Goal: Transaction & Acquisition: Purchase product/service

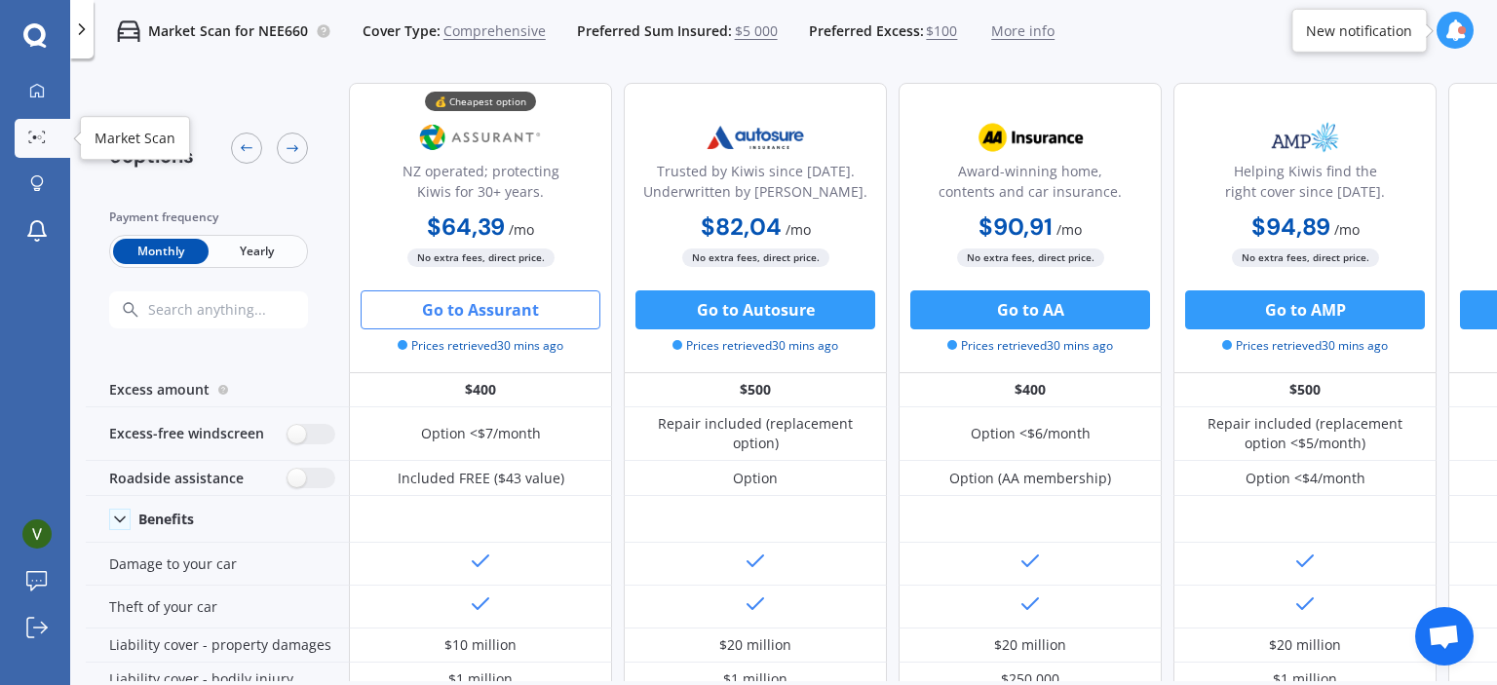
click at [43, 147] on link "Market Scan" at bounding box center [43, 138] width 56 height 39
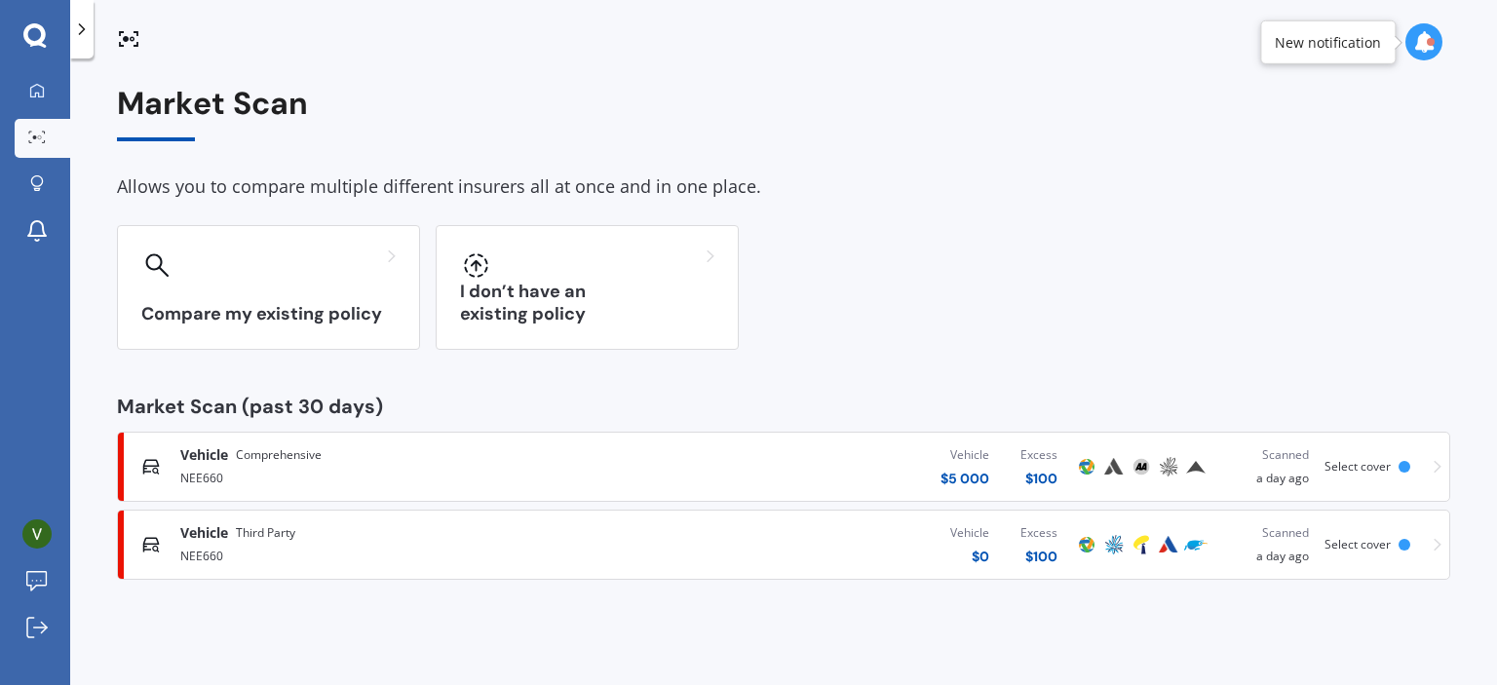
click at [1362, 540] on span "Select cover" at bounding box center [1357, 544] width 66 height 17
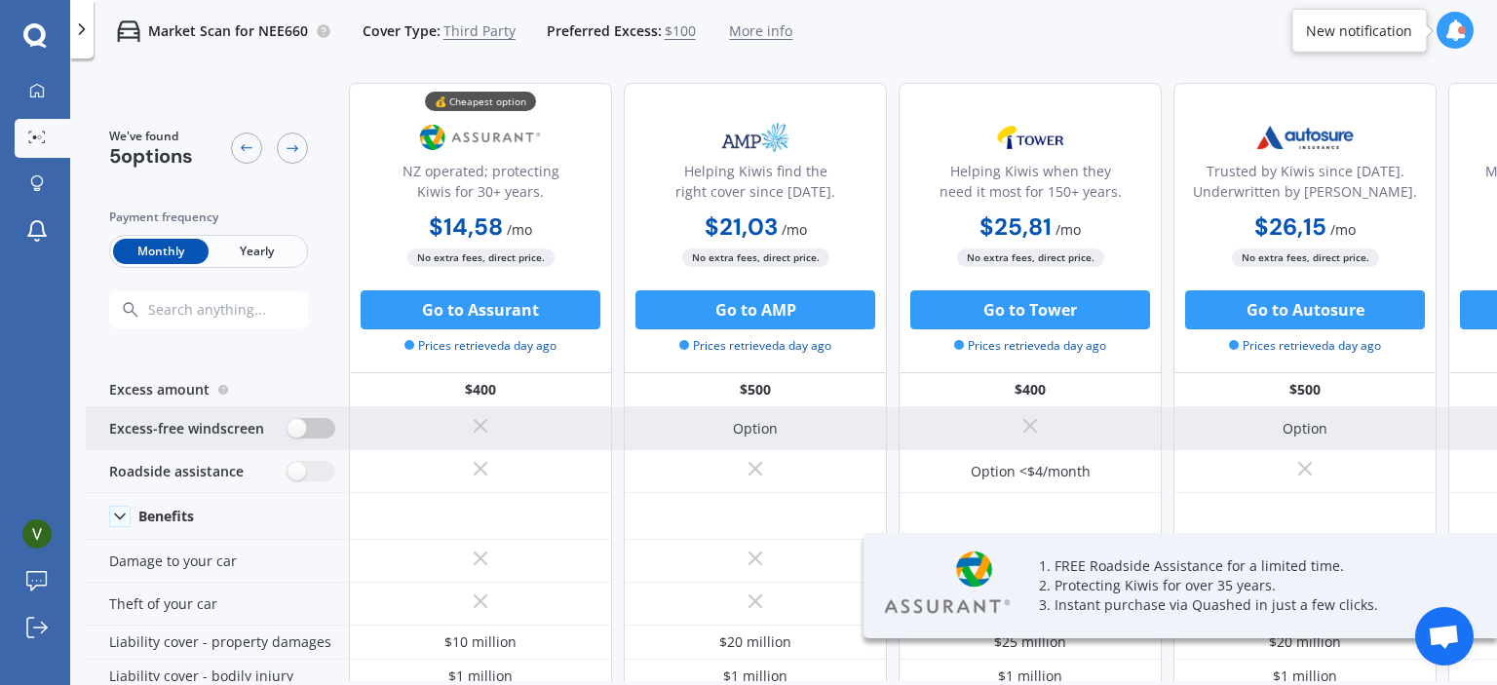
click at [323, 426] on label at bounding box center [312, 428] width 48 height 20
radio input "true"
